Goal: Task Accomplishment & Management: Complete application form

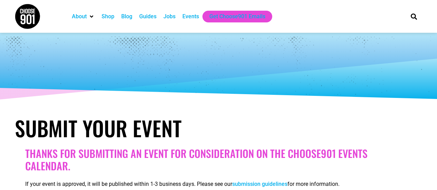
select select
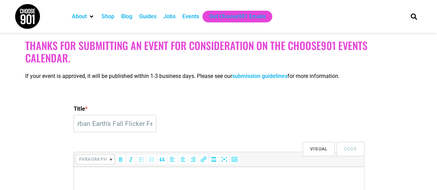
scroll to position [0, 9]
type input "Urban Earth's Fall Flicker Fest"
click at [109, 170] on html at bounding box center [219, 176] width 290 height 19
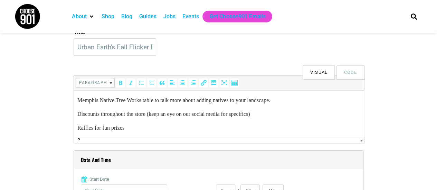
scroll to position [142, 0]
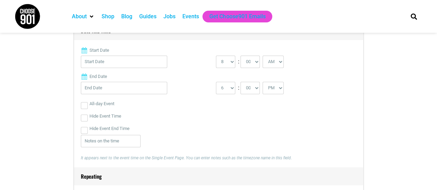
scroll to position [313, 0]
click at [114, 64] on input "Start Date" at bounding box center [124, 62] width 86 height 12
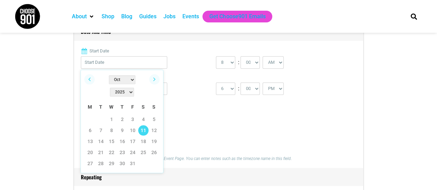
click at [141, 125] on link "11" at bounding box center [143, 130] width 10 height 10
type input "10/11/2025"
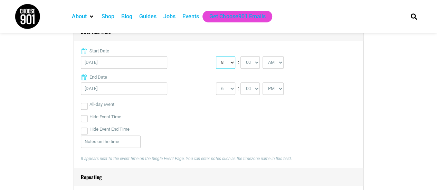
click at [222, 62] on select "0 1 2 3 4 5 6 7 8 9 10 11 12" at bounding box center [225, 62] width 19 height 12
select select "11"
click at [216, 56] on select "0 1 2 3 4 5 6 7 8 9 10 11 12" at bounding box center [225, 62] width 19 height 12
click at [224, 89] on select "1 2 3 4 5 6 7 8 9 10 11 12" at bounding box center [225, 88] width 19 height 12
select select "3"
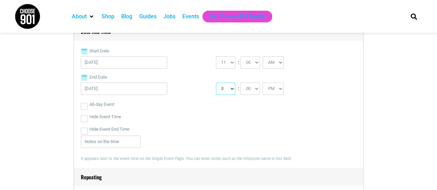
click at [216, 82] on select "1 2 3 4 5 6 7 8 9 10 11 12" at bounding box center [225, 88] width 19 height 12
click at [196, 129] on div "Hide Event End Time" at bounding box center [218, 129] width 275 height 12
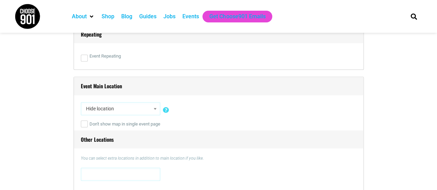
scroll to position [456, 0]
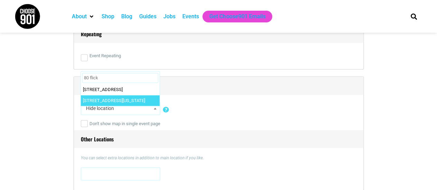
type input "80 flick"
select select "3523"
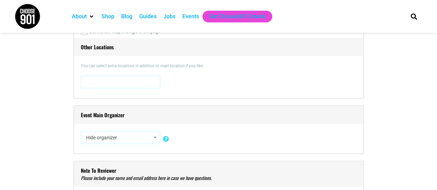
scroll to position [559, 0]
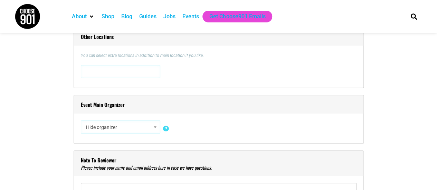
select select "5427"
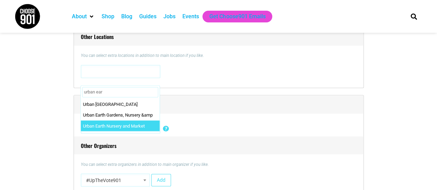
type input "urban ear"
select select "2495"
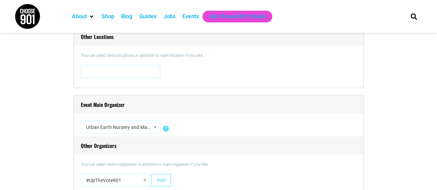
click at [272, 138] on h4 "Other Organizers" at bounding box center [218, 145] width 289 height 18
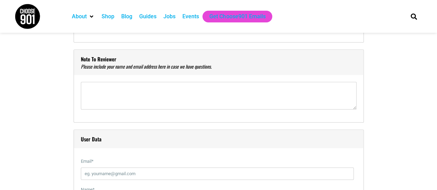
scroll to position [713, 0]
click at [101, 78] on div "Note to reviewer" at bounding box center [219, 86] width 290 height 74
click at [97, 98] on textarea"] at bounding box center [218, 96] width 275 height 28
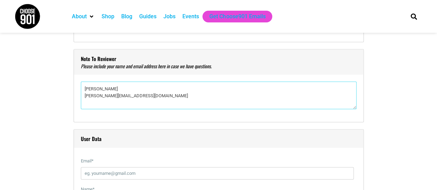
type textarea"] "Lauren Gentry lauren@urbanearthmemphis.com"
click at [59, 117] on div "Title * Urban Earth's Fall Flicker Fest Visual Code b i link b-quote del ins im…" at bounding box center [218, 165] width 407 height 1364
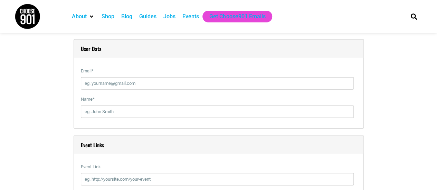
scroll to position [810, 0]
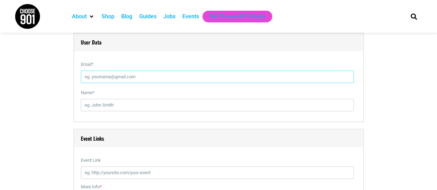
click at [104, 79] on input "Email *" at bounding box center [217, 77] width 273 height 12
type input "lauren@urbanearthmemphis.com"
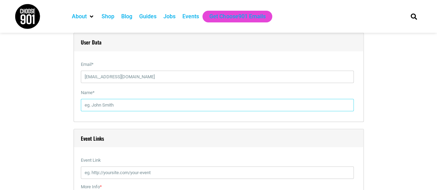
click at [100, 103] on input "Name *" at bounding box center [217, 105] width 273 height 12
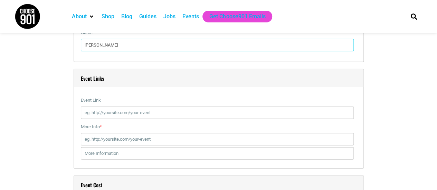
scroll to position [870, 0]
type input "Lauren Gentry"
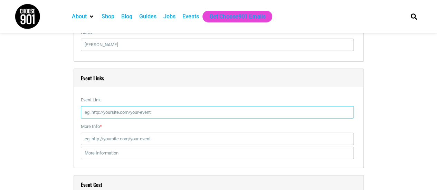
click at [119, 111] on input "Event Link" at bounding box center [217, 112] width 273 height 12
paste input "https://www.eventbrite.com/e/urban-earths-fall-flicker-fest-tickets-17777577542…"
type input "https://www.eventbrite.com/e/urban-earths-fall-flicker-fest-tickets-17777577542…"
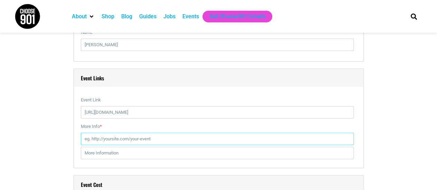
click at [112, 137] on input "More Info *" at bounding box center [217, 139] width 273 height 12
paste input "https://www.eventbrite.com/e/urban-earths-fall-flicker-fest-tickets-17777577542…"
type input "https://www.eventbrite.com/e/urban-earths-fall-flicker-fest-tickets-17777577542…"
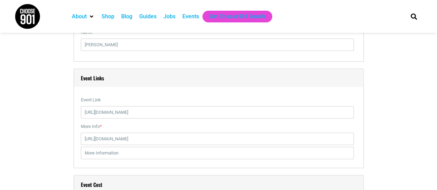
click at [47, 137] on div "Title * Urban Earth's Fall Flicker Fest Visual Code b i link b-quote del ins im…" at bounding box center [218, 8] width 407 height 1364
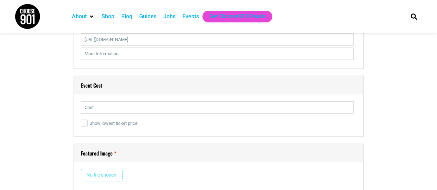
scroll to position [970, 0]
click at [101, 103] on input "text" at bounding box center [217, 107] width 273 height 12
type input "Free"
click at [111, 171] on input "file" at bounding box center [102, 175] width 42 height 12
type input "C:\fakepath\2025_UrbanEarth_Fall_FlickerFest_STORY_v2_01.jpg"
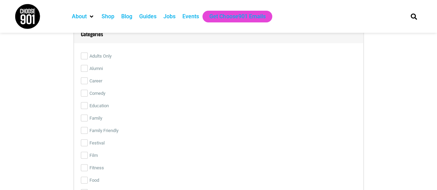
scroll to position [1640, 0]
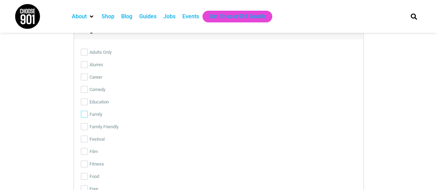
click at [81, 114] on input "Family" at bounding box center [84, 114] width 7 height 7
checkbox input "true"
click at [81, 124] on input "Family Friendly" at bounding box center [84, 126] width 7 height 7
checkbox input "true"
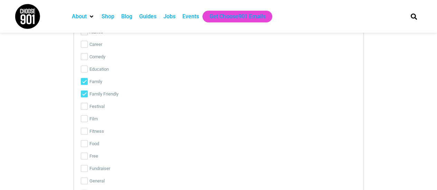
scroll to position [1674, 0]
click at [84, 104] on input "Festival" at bounding box center [84, 106] width 7 height 7
checkbox input "true"
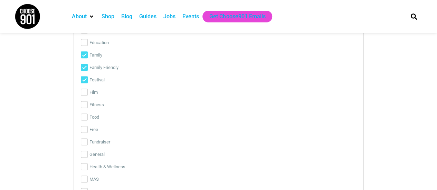
scroll to position [1700, 0]
click at [80, 129] on div "Categories Adults Only Alumni Career Comedy Education Family Family Friendly Fe…" at bounding box center [219, 139] width 290 height 356
click at [86, 127] on input "Free" at bounding box center [84, 129] width 7 height 7
checkbox input "true"
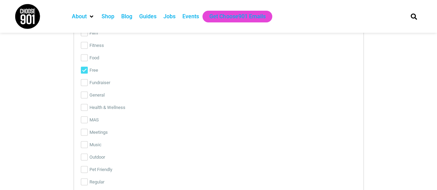
scroll to position [1762, 0]
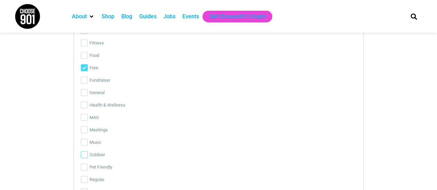
click at [84, 154] on input "Outdoor" at bounding box center [84, 154] width 7 height 7
checkbox input "true"
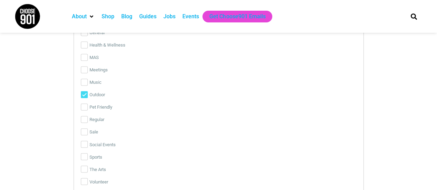
scroll to position [1826, 0]
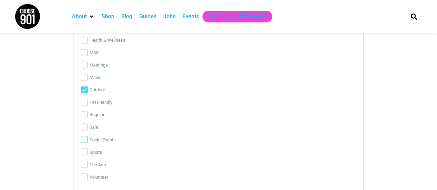
click at [82, 139] on input "Social Events" at bounding box center [84, 139] width 7 height 7
checkbox input "true"
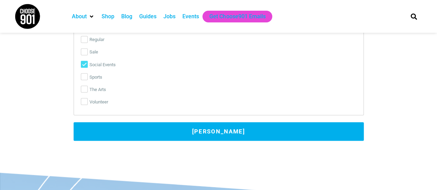
click at [212, 124] on button "Submit Event" at bounding box center [219, 131] width 290 height 19
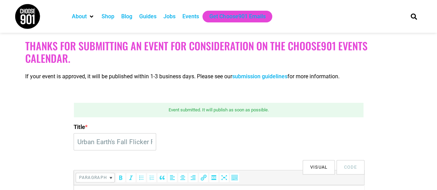
scroll to position [112, 0]
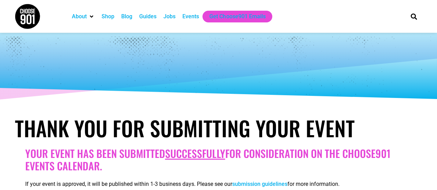
click at [347, 65] on div at bounding box center [218, 67] width 414 height 69
click at [188, 13] on div "Events" at bounding box center [190, 16] width 17 height 8
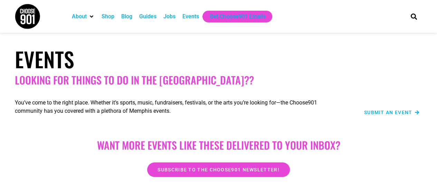
click at [391, 109] on div "Submit an Event" at bounding box center [382, 112] width 73 height 8
click at [391, 111] on span "Submit an Event" at bounding box center [388, 112] width 48 height 5
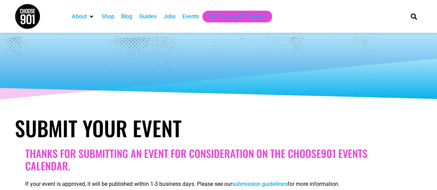
select select
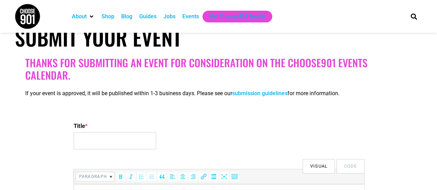
scroll to position [91, 0]
click at [79, 135] on input "Title *" at bounding box center [115, 140] width 82 height 17
type input "P"
type input "Succulent Pumpkin Workshop"
click at [220, 137] on div "Title * Succulent Pumpkin Workshop" at bounding box center [219, 135] width 290 height 33
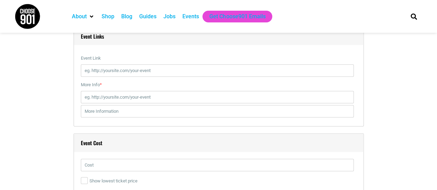
scroll to position [862, 0]
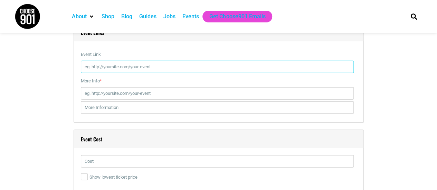
click at [110, 68] on input "Event Link" at bounding box center [217, 67] width 273 height 12
paste input "https://www.eventbrite.com/e/1766941342119?aff=oddtdtcreator"
type input "https://www.eventbrite.com/e/1766941342119?aff=oddtdtcreator"
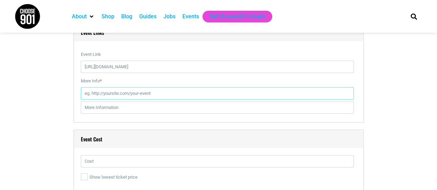
click at [98, 88] on input "More Info *" at bounding box center [217, 93] width 273 height 12
paste input "https://www.eventbrite.com/e/1766941342119?aff=oddtdtcreator"
type input "https://www.eventbrite.com/e/1766941342119?aff=oddtdtcreator"
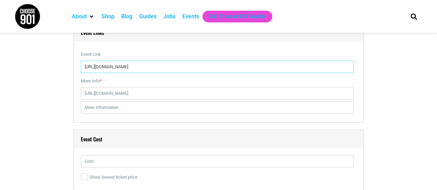
drag, startPoint x: 219, startPoint y: 67, endPoint x: 72, endPoint y: 64, distance: 147.4
paste input "succulent-pumpkin-centerpiece-workshop-tickets-1766941342119"
type input "https://www.eventbrite.com/e/succulent-pumpkin-centerpiece-workshop-tickets-176…"
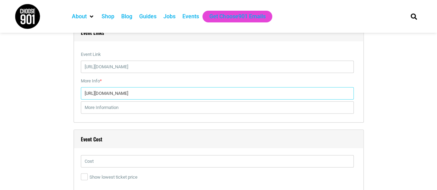
drag, startPoint x: 217, startPoint y: 94, endPoint x: 68, endPoint y: 81, distance: 149.3
paste input "succulent-pumpkin-centerpiece-workshop-tickets-1766941342119"
type input "https://www.eventbrite.com/e/succulent-pumpkin-centerpiece-workshop-tickets-176…"
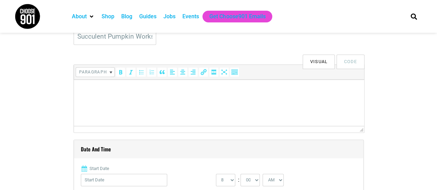
scroll to position [196, 0]
click at [106, 85] on p at bounding box center [218, 89] width 283 height 8
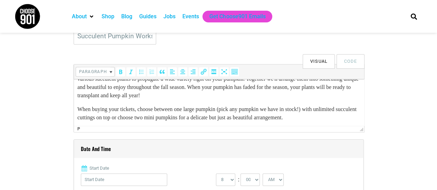
scroll to position [0, 0]
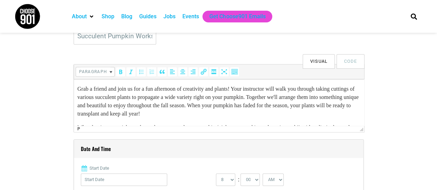
click at [76, 89] on html "Grab a friend and join us for a fun afternoon of creativity and plants! Your in…" at bounding box center [219, 126] width 290 height 94
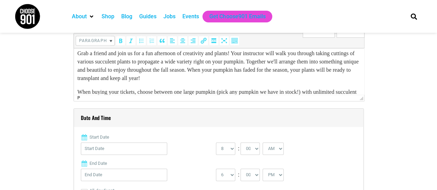
scroll to position [19, 0]
click at [147, 149] on input "Start Date" at bounding box center [124, 149] width 86 height 12
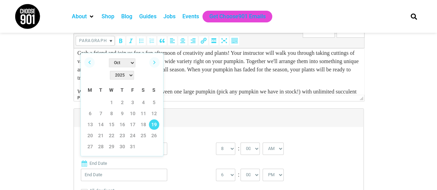
click at [154, 119] on link "19" at bounding box center [154, 124] width 10 height 10
type input "10/19/2025"
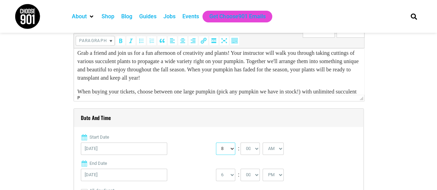
click at [222, 153] on select "0 1 2 3 4 5 6 7 8 9 10 11 12" at bounding box center [225, 149] width 19 height 12
select select "1"
click at [216, 143] on select "0 1 2 3 4 5 6 7 8 9 10 11 12" at bounding box center [225, 149] width 19 height 12
click at [268, 148] on select "AM PM" at bounding box center [272, 149] width 21 height 12
select select "PM"
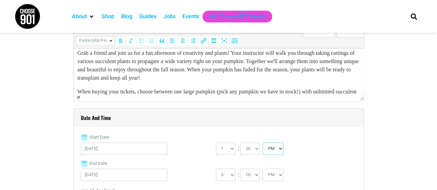
click at [262, 143] on select "AM PM" at bounding box center [272, 149] width 21 height 12
click at [226, 179] on select "1 2 3 4 5 6 7 8 9 10 11 12" at bounding box center [225, 175] width 19 height 12
select select "2"
click at [216, 169] on select "1 2 3 4 5 6 7 8 9 10 11 12" at bounding box center [225, 175] width 19 height 12
click at [250, 173] on select "00 05 10 15 20 25 30 35 40 45 50 55" at bounding box center [249, 175] width 19 height 12
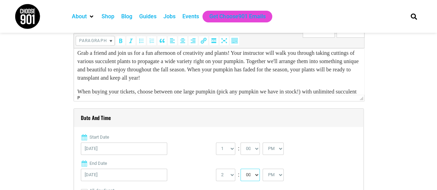
select select "30"
click at [240, 169] on select "00 05 10 15 20 25 30 35 40 45 50 55" at bounding box center [249, 175] width 19 height 12
click at [305, 163] on label "End Date" at bounding box center [218, 163] width 275 height 7
click at [167, 169] on input "10/19/2025" at bounding box center [124, 175] width 86 height 12
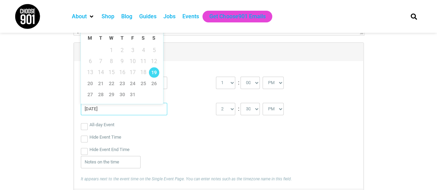
scroll to position [293, 0]
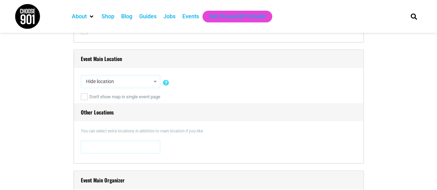
scroll to position [488, 0]
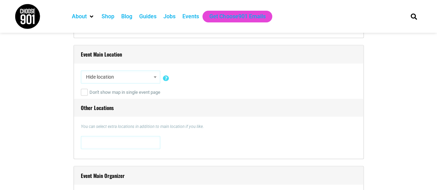
click at [117, 78] on span "Hide location" at bounding box center [120, 77] width 75 height 12
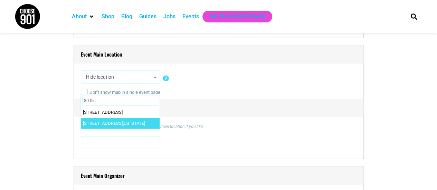
type input "80 flic"
select select "3523"
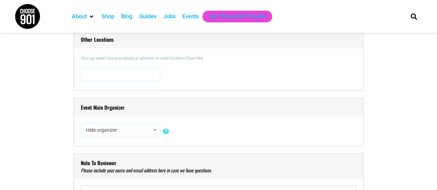
scroll to position [557, 0]
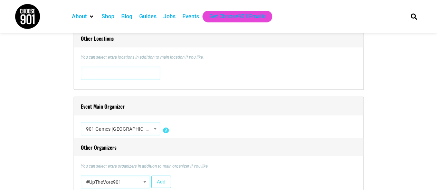
select select "3727"
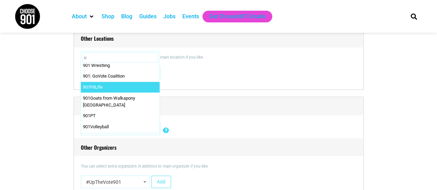
scroll to position [0, 0]
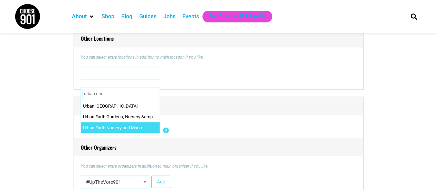
type input "urban ear"
select select "2495"
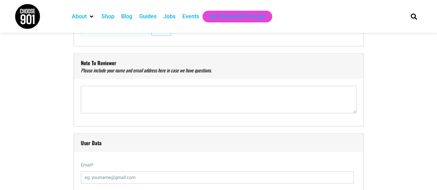
scroll to position [712, 0]
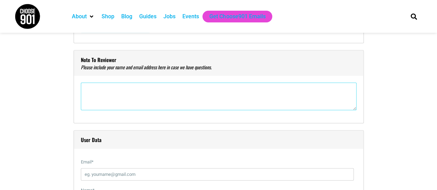
click at [98, 88] on textarea"] at bounding box center [218, 97] width 275 height 28
type textarea"] "Lauren Gentry lauren@urbanearthmemphis.com"
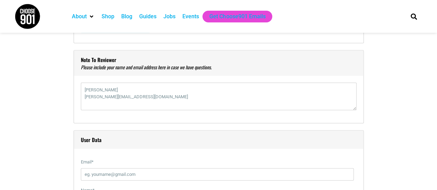
click at [49, 135] on div "Title * Succulent Pumpkin Workshop Visual Code b i link b-quote del ins img ul …" at bounding box center [218, 166] width 407 height 1364
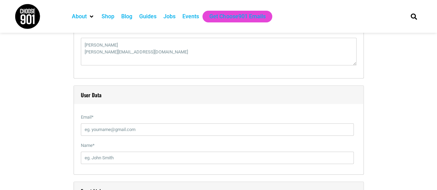
scroll to position [758, 0]
click at [86, 130] on input "Email *" at bounding box center [217, 129] width 273 height 12
type input "lauren@urbanearthmemphis.com"
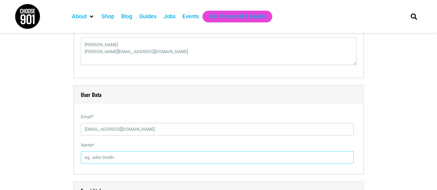
click at [94, 162] on input "Name *" at bounding box center [217, 158] width 273 height 12
type input "Lauren Gentry"
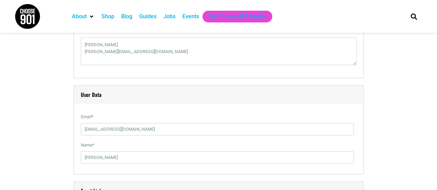
click at [41, 147] on div "Title * Succulent Pumpkin Workshop Visual Code b i link b-quote del ins img ul …" at bounding box center [218, 121] width 407 height 1364
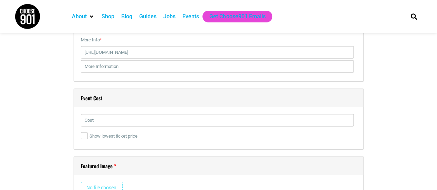
scroll to position [957, 0]
click at [81, 132] on input "Show lowest ticket price" at bounding box center [84, 135] width 7 height 7
checkbox input "true"
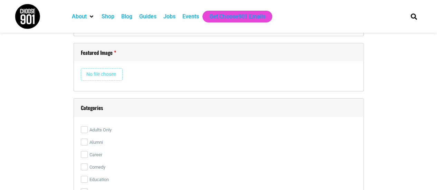
scroll to position [1056, 0]
click at [117, 71] on input "file" at bounding box center [102, 73] width 42 height 12
type input "C:\fakepath\IMG_1948.jpg"
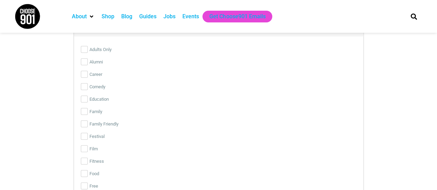
scroll to position [1504, 0]
click at [84, 97] on input "Education" at bounding box center [84, 99] width 7 height 7
checkbox input "true"
click at [84, 122] on input "Family Friendly" at bounding box center [84, 124] width 7 height 7
checkbox input "true"
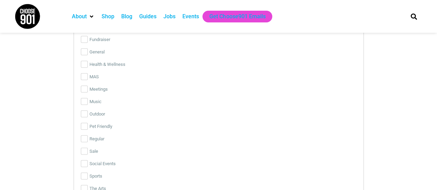
scroll to position [1665, 0]
click at [85, 162] on input "Social Events" at bounding box center [84, 162] width 7 height 7
checkbox input "true"
click at [86, 184] on input "The Arts" at bounding box center [84, 187] width 7 height 7
checkbox input "true"
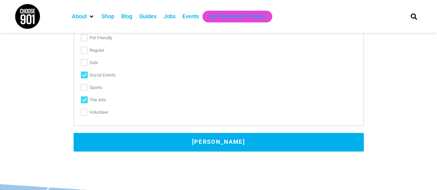
scroll to position [1753, 0]
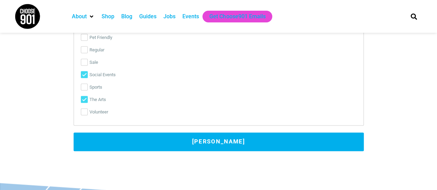
click at [219, 142] on button "Submit Event" at bounding box center [219, 142] width 290 height 19
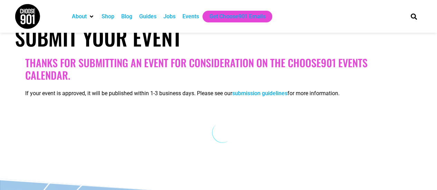
scroll to position [96, 0]
